Goal: Transaction & Acquisition: Download file/media

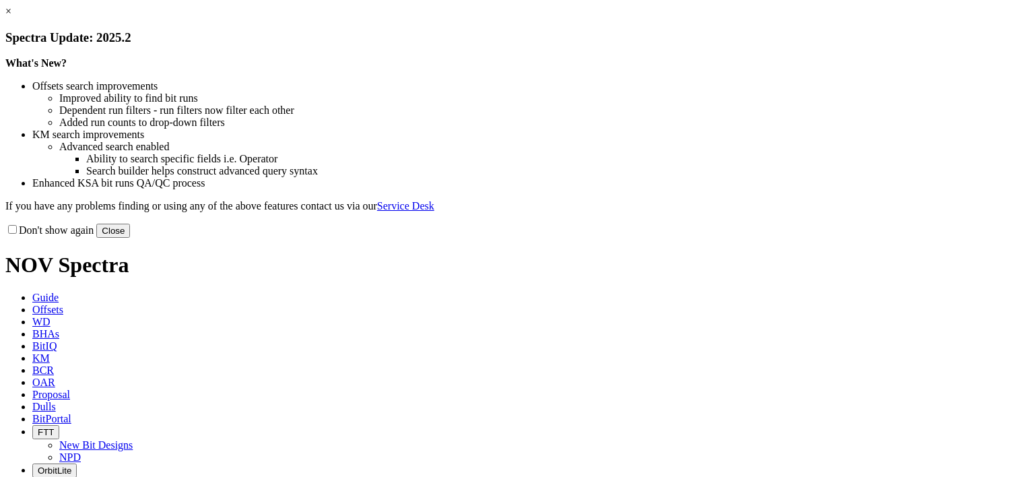
click at [130, 238] on button "Close" at bounding box center [113, 231] width 34 height 14
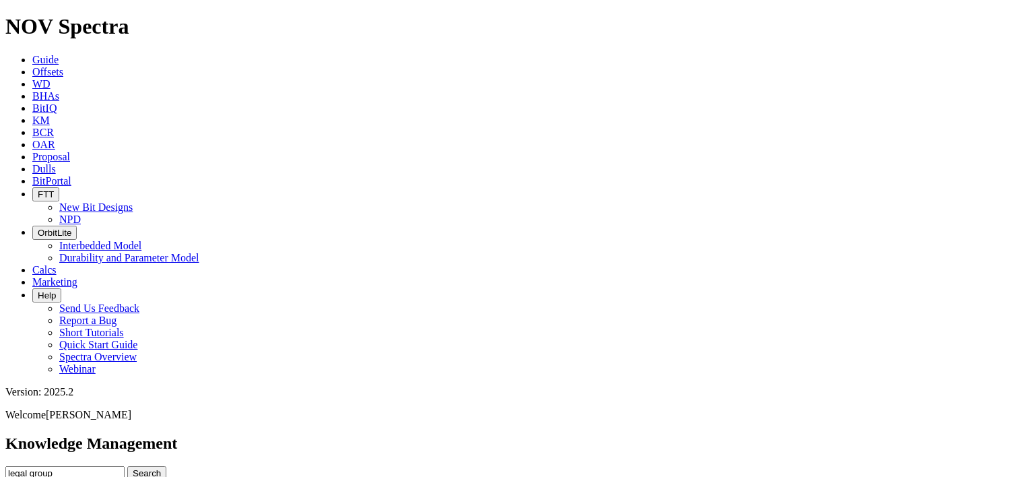
scroll to position [337, 0]
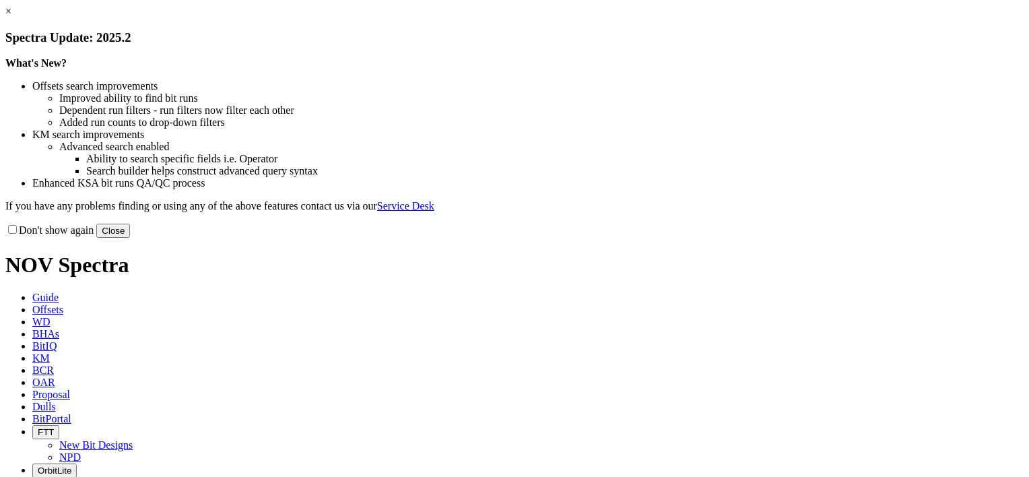
click at [130, 238] on button "Close" at bounding box center [113, 231] width 34 height 14
